Goal: Understand process/instructions

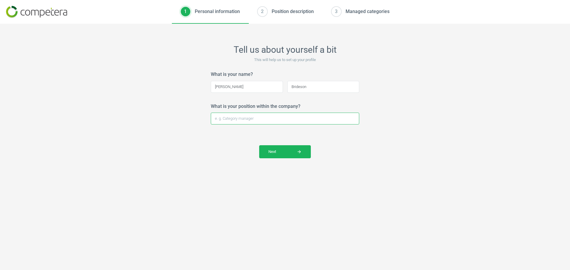
click at [262, 122] on input "What is your position within the company?" at bounding box center [285, 119] width 148 height 12
type input "Operations Support"
click at [307, 156] on button "Next arrow_forward" at bounding box center [285, 151] width 52 height 13
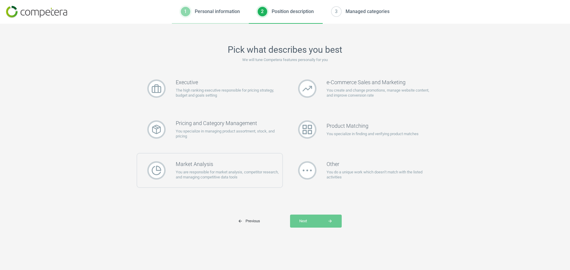
click at [242, 178] on p "You are responsible for market analysis, competitor research, and managing comp…" at bounding box center [229, 175] width 107 height 11
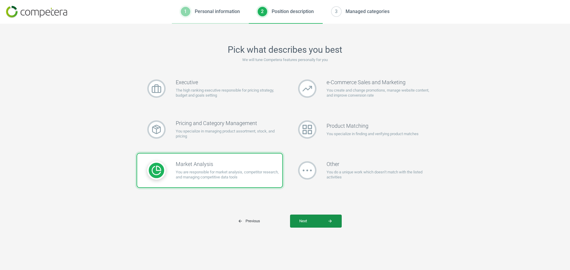
click at [319, 222] on span "Next arrow_forward" at bounding box center [315, 221] width 33 height 5
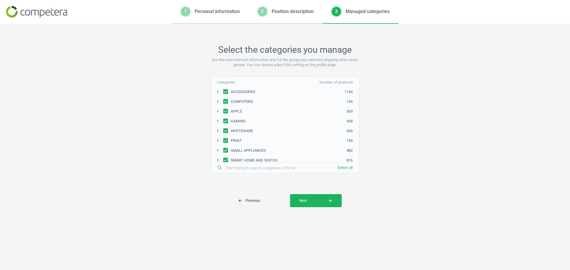
scroll to position [73, 0]
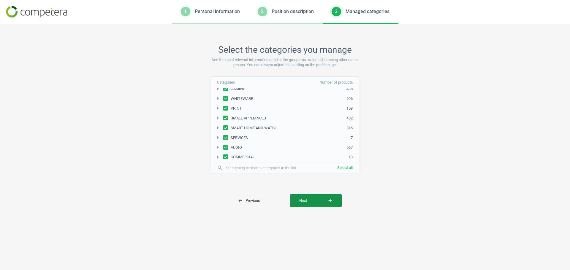
click at [312, 202] on span "Next arrow_forward" at bounding box center [315, 200] width 33 height 5
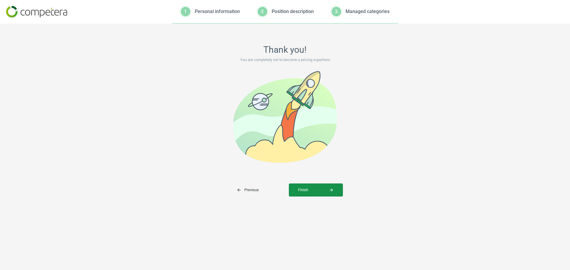
click at [328, 190] on span "Finish arrow_forward" at bounding box center [316, 190] width 36 height 5
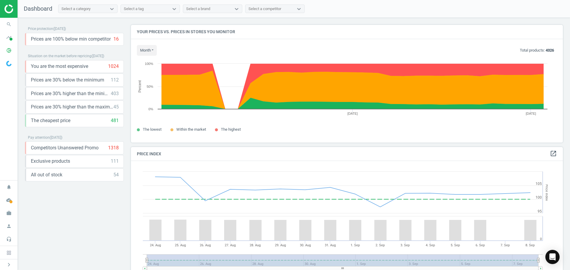
scroll to position [146, 437]
